Goal: Task Accomplishment & Management: Manage account settings

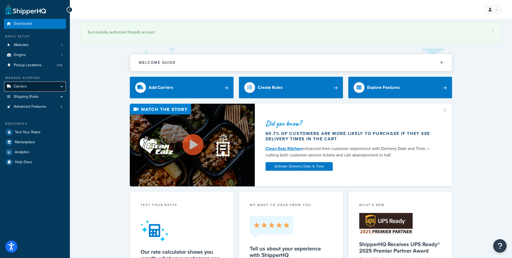
click at [14, 87] on span "Carriers" at bounding box center [20, 86] width 13 height 5
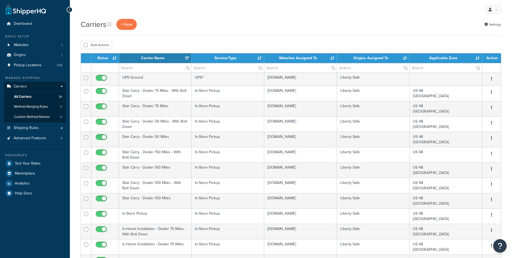
select select "15"
click at [34, 65] on span "Pickup Locations" at bounding box center [28, 65] width 28 height 5
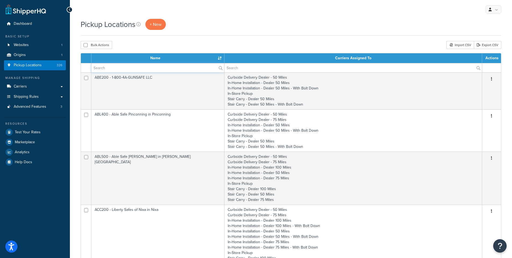
click at [116, 65] on input "text" at bounding box center [157, 67] width 133 height 9
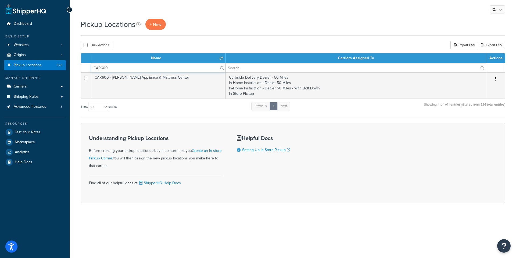
type input "CAR600"
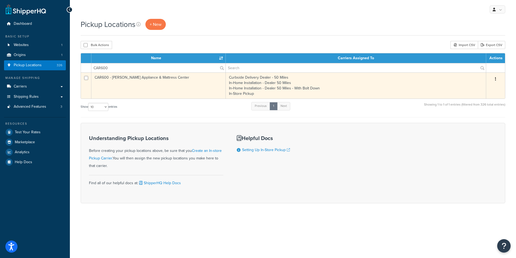
click at [102, 78] on td "CAR600 - Carmona's Appliance & Mattress Center" at bounding box center [158, 85] width 134 height 26
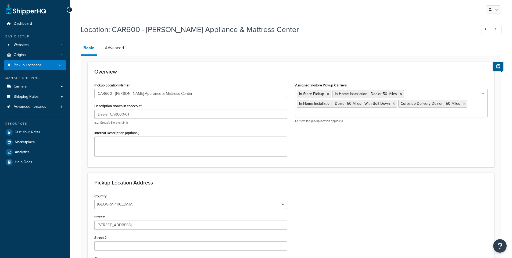
select select "5"
click at [99, 94] on input "CAR600 - Carmona's Appliance & Mattress Center" at bounding box center [190, 93] width 193 height 9
click at [109, 115] on input "Dealer CAR600-01" at bounding box center [190, 113] width 193 height 9
click at [110, 115] on input "Dealer CAR600-01" at bounding box center [190, 113] width 193 height 9
drag, startPoint x: 140, startPoint y: 116, endPoint x: 92, endPoint y: 113, distance: 48.5
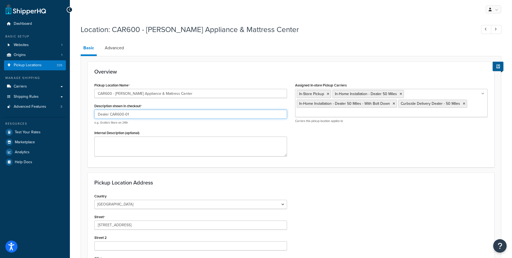
click at [92, 113] on div "Pickup Location Name CAR600 - Carmona's Appliance & Mattress Center Description…" at bounding box center [190, 120] width 201 height 79
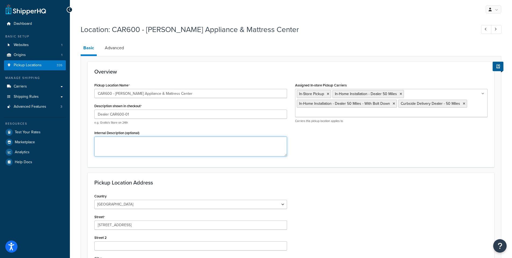
click at [138, 144] on textarea "Internal Description (optional)" at bounding box center [190, 146] width 193 height 20
click at [117, 50] on link "Advanced" at bounding box center [114, 47] width 24 height 13
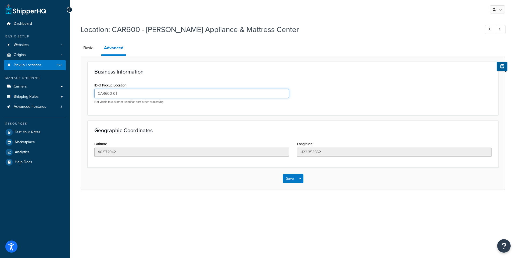
click at [98, 95] on input "CAR600-01" at bounding box center [191, 93] width 195 height 9
click at [87, 48] on link "Basic" at bounding box center [88, 47] width 15 height 13
select select "5"
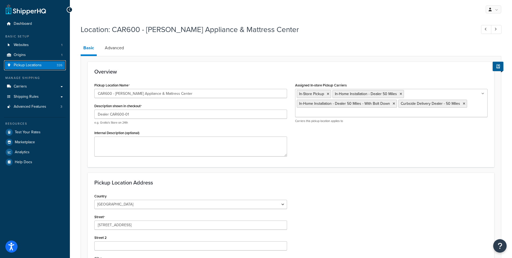
click at [23, 67] on span "Pickup Locations" at bounding box center [28, 65] width 28 height 5
